Goal: Navigation & Orientation: Find specific page/section

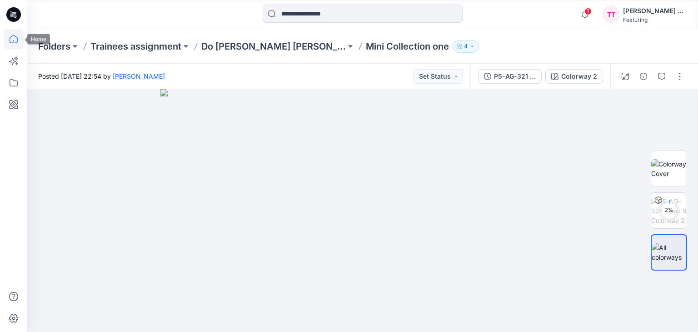
click at [13, 36] on icon at bounding box center [14, 39] width 20 height 20
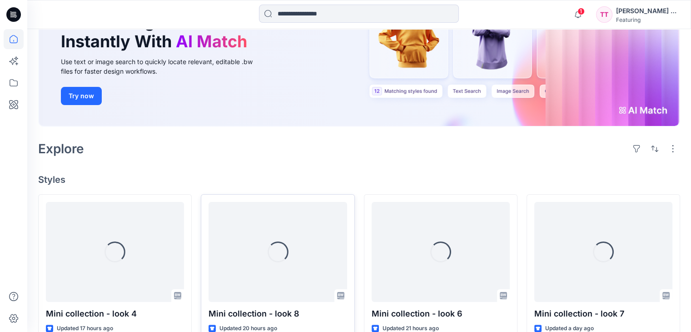
scroll to position [136, 0]
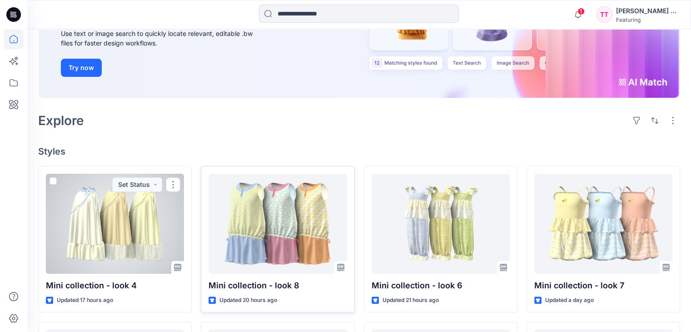
click at [109, 199] on div at bounding box center [115, 224] width 138 height 100
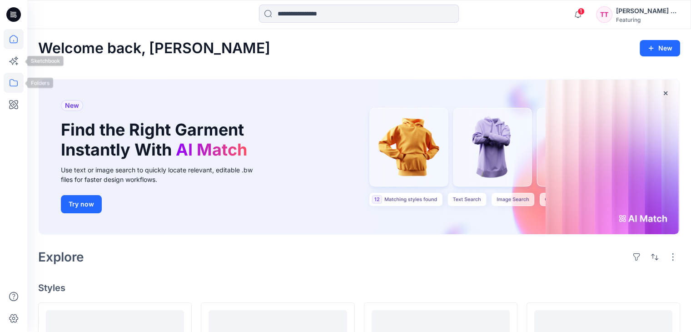
click at [13, 81] on icon at bounding box center [14, 83] width 20 height 20
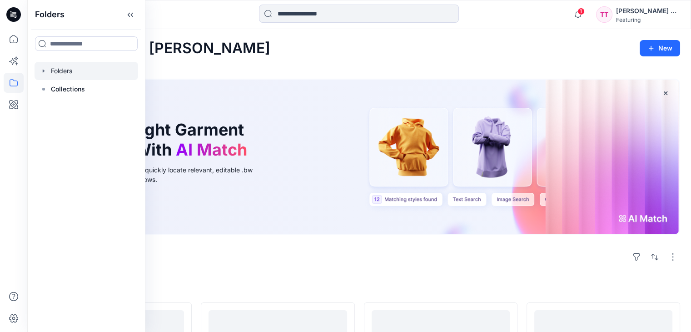
click at [90, 66] on div at bounding box center [87, 71] width 104 height 18
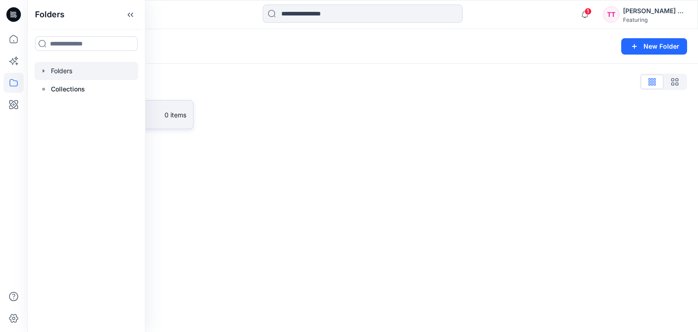
click at [167, 114] on p "0 items" at bounding box center [176, 115] width 22 height 10
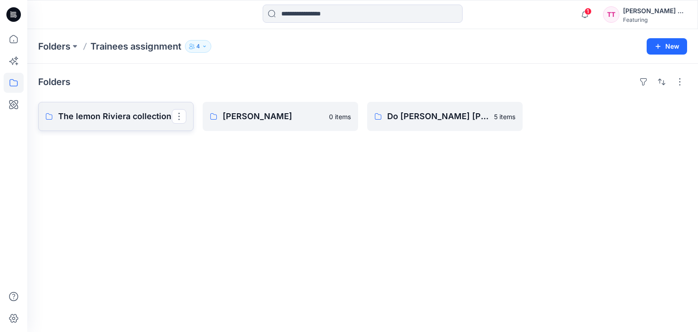
click at [125, 112] on p "The lemon Riviera collection" at bounding box center [115, 116] width 114 height 13
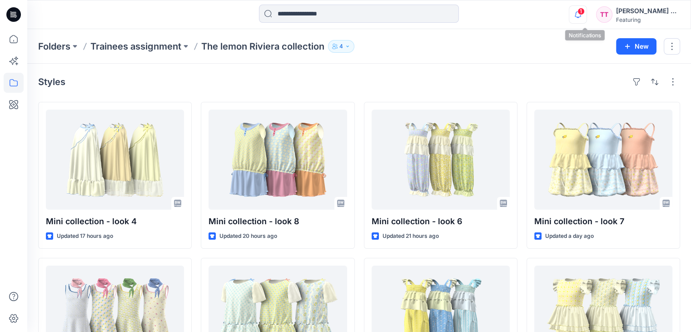
click at [583, 12] on icon "button" at bounding box center [578, 14] width 17 height 18
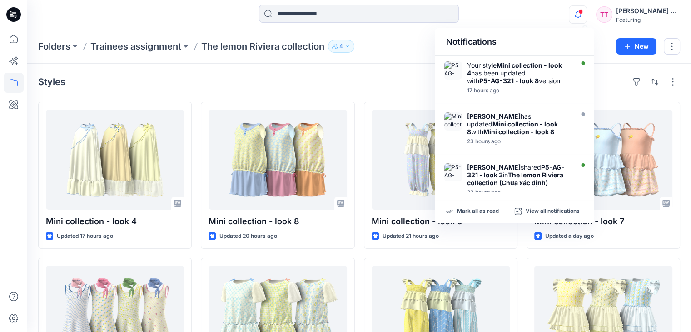
click at [362, 90] on div "Styles Mini collection - look 4 Updated 17 hours ago Mini collection - look 1 U…" at bounding box center [359, 317] width 664 height 507
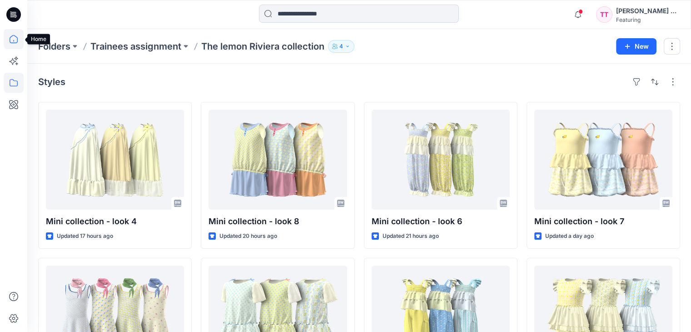
click at [12, 37] on icon at bounding box center [14, 39] width 20 height 20
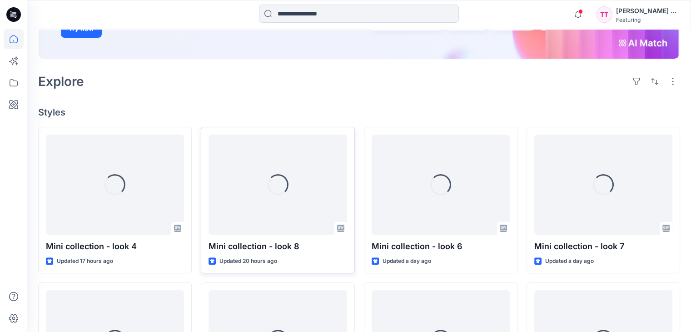
scroll to position [182, 0]
